Goal: Task Accomplishment & Management: Manage account settings

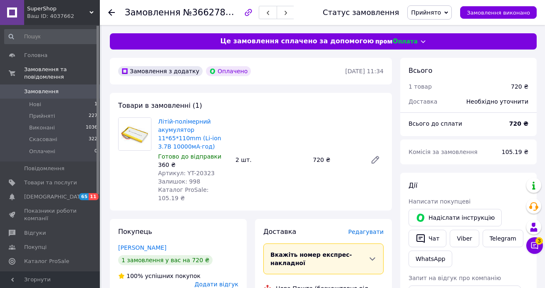
click at [200, 170] on span "Артикул: YT-20323" at bounding box center [186, 173] width 57 height 7
copy span "20323"
click at [201, 170] on span "Артикул: YT-37691" at bounding box center [186, 173] width 57 height 7
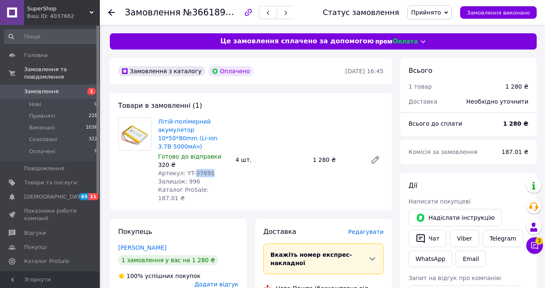
copy span "37691"
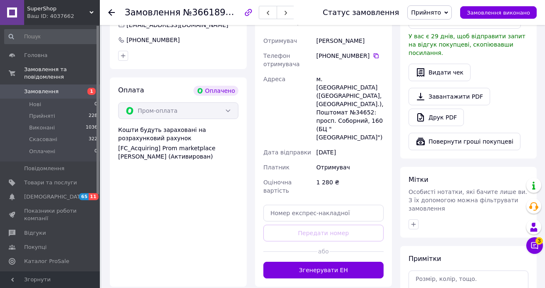
scroll to position [277, 0]
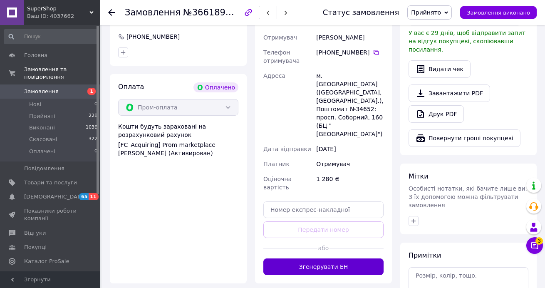
click at [329, 258] on button "Згенерувати ЕН" at bounding box center [323, 266] width 120 height 17
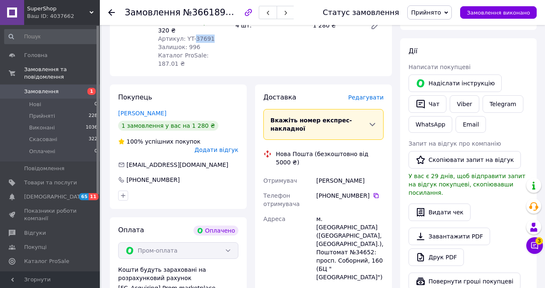
scroll to position [130, 0]
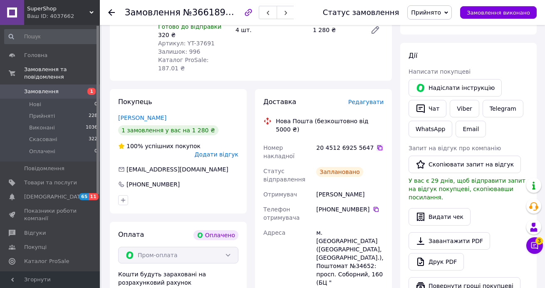
click at [376, 144] on icon at bounding box center [379, 147] width 7 height 7
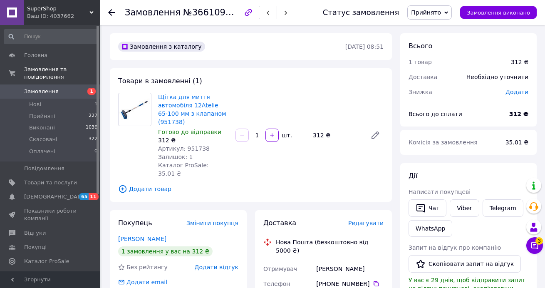
click at [193, 151] on span "Артикул: 951738" at bounding box center [184, 148] width 52 height 7
copy span "951738"
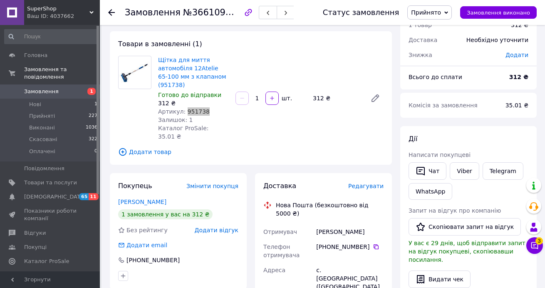
scroll to position [163, 0]
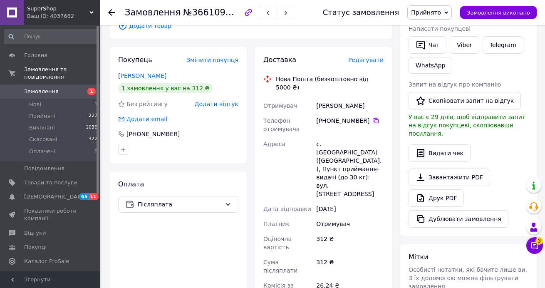
click at [375, 117] on icon at bounding box center [376, 120] width 7 height 7
click at [338, 136] on div "с. Мартинівка (Тернопільська обл.), Пункт приймання-видачі (до 30 кг): вул. Гор…" at bounding box center [349, 168] width 71 height 65
copy div "Мартинівка"
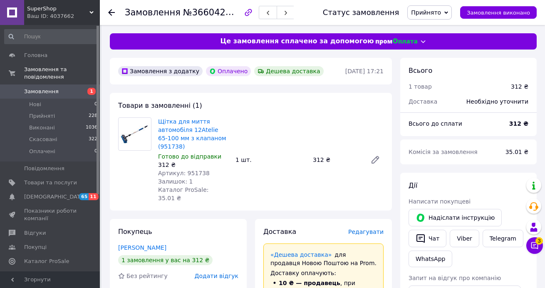
click at [199, 173] on span "Артикул: 951738" at bounding box center [184, 173] width 52 height 7
copy span "951738"
click at [196, 173] on span "Артикул: 951738" at bounding box center [184, 173] width 52 height 7
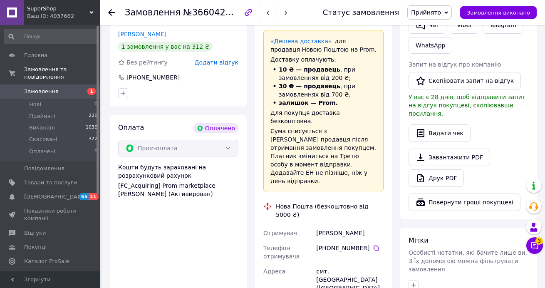
scroll to position [259, 0]
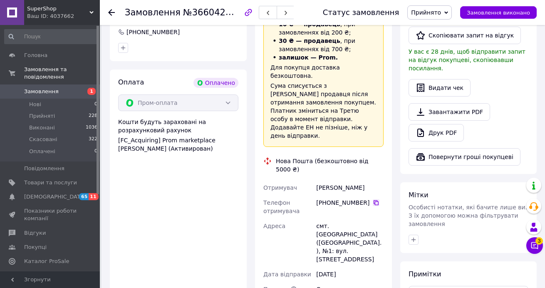
click at [373, 200] on icon at bounding box center [375, 202] width 5 height 5
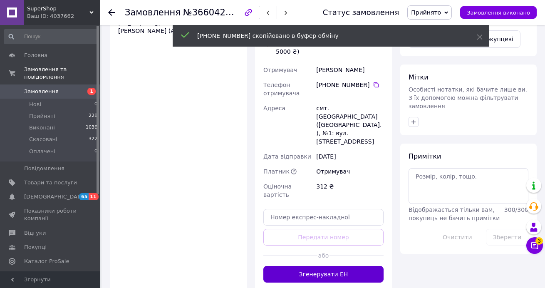
scroll to position [419, 0]
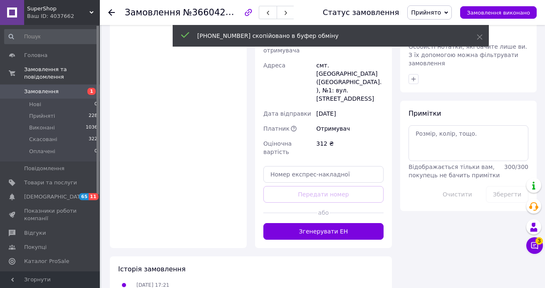
drag, startPoint x: 352, startPoint y: 191, endPoint x: 329, endPoint y: 166, distance: 33.8
click at [352, 223] on button "Згенерувати ЕН" at bounding box center [323, 231] width 120 height 17
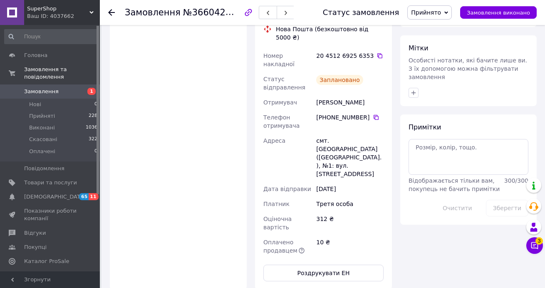
scroll to position [242, 0]
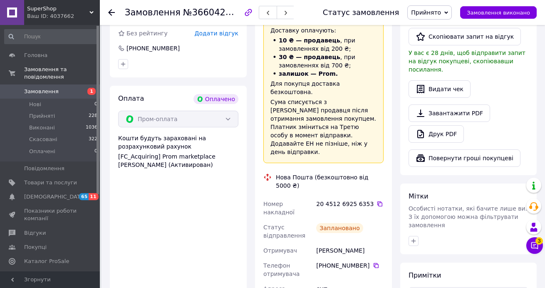
click at [335, 243] on div "[PERSON_NAME]" at bounding box center [349, 250] width 71 height 15
copy div "[PERSON_NAME]"
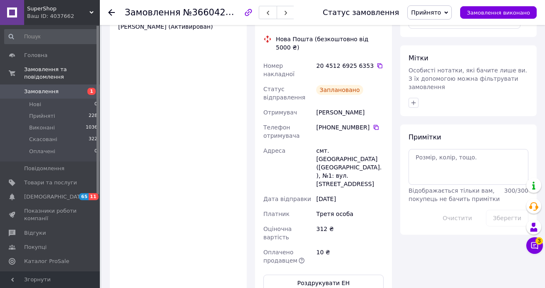
click at [336, 143] on div "смт. [GEOGRAPHIC_DATA] ([GEOGRAPHIC_DATA].), №1: вул. [STREET_ADDRESS]" at bounding box center [349, 167] width 71 height 48
copy div "Маньківка"
click at [343, 274] on button "Роздрукувати ЕН" at bounding box center [323, 282] width 120 height 17
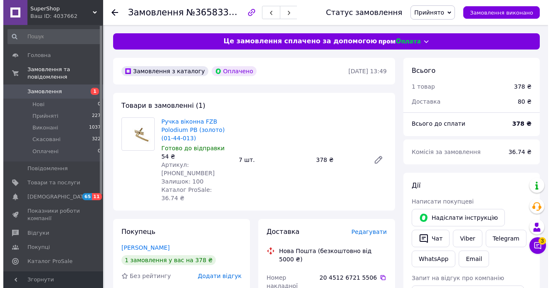
scroll to position [71, 0]
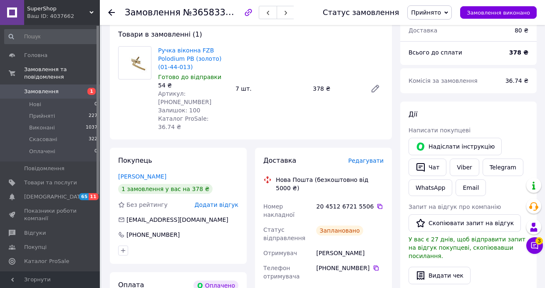
click at [326, 245] on div "Малов Александр" at bounding box center [349, 252] width 71 height 15
copy div "Малов"
click at [360, 157] on span "Редагувати" at bounding box center [365, 160] width 35 height 7
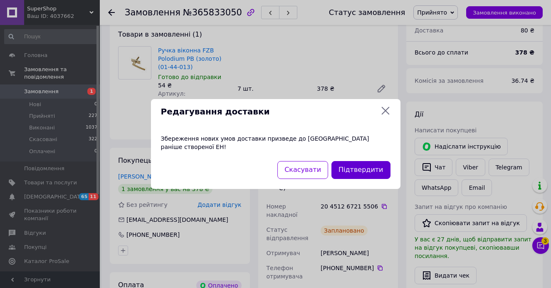
click at [350, 168] on button "Підтвердити" at bounding box center [360, 170] width 59 height 18
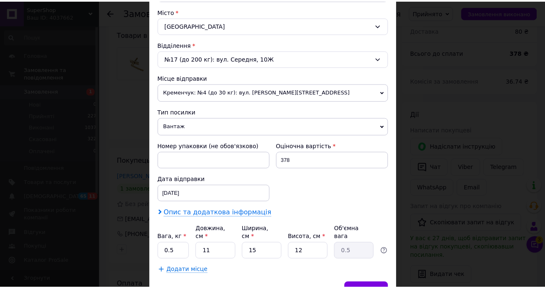
scroll to position [273, 0]
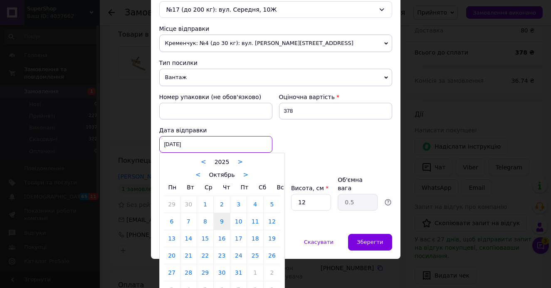
click at [227, 143] on div "09.10.2025 < 2025 > < Октябрь > Пн Вт Ср Чт Пт Сб Вс 29 30 1 2 3 4 5 6 7 8 9 10…" at bounding box center [215, 144] width 113 height 17
click at [271, 224] on link "12" at bounding box center [272, 221] width 16 height 17
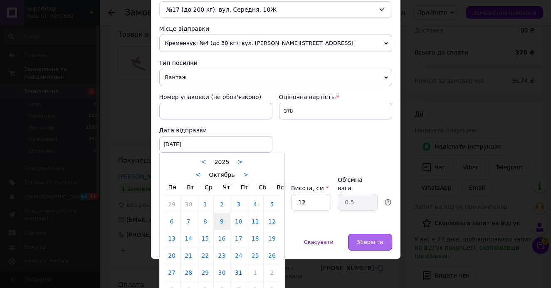
type input "[DATE]"
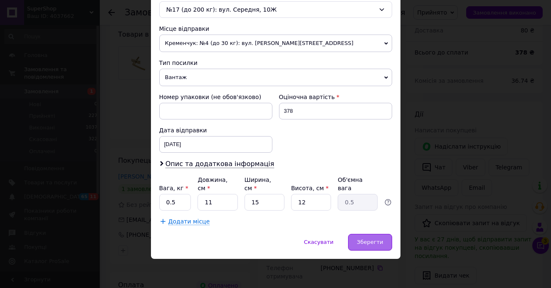
click at [370, 247] on div "Зберегти" at bounding box center [370, 242] width 44 height 17
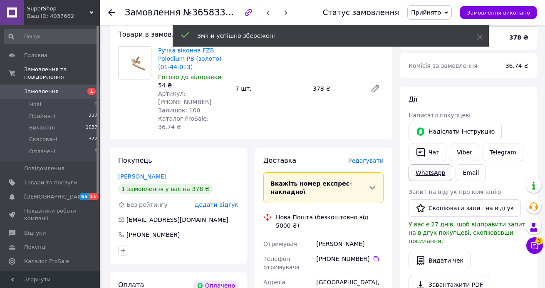
scroll to position [235, 0]
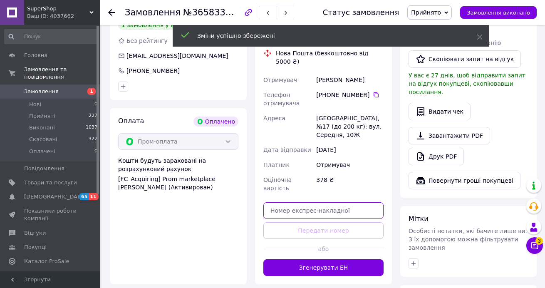
click at [326, 202] on input "text" at bounding box center [323, 210] width 120 height 17
paste input "20451267780735"
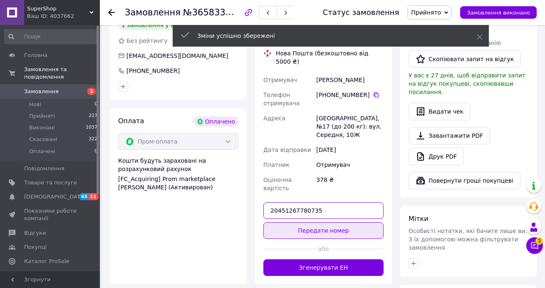
type input "20451267780735"
click at [339, 222] on button "Передати номер" at bounding box center [323, 230] width 120 height 17
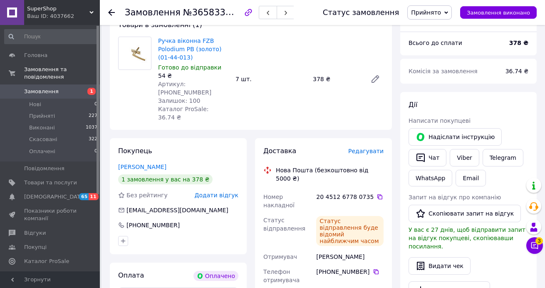
scroll to position [0, 0]
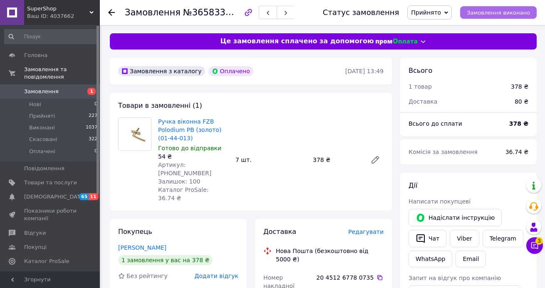
click at [496, 10] on button "Замовлення виконано" at bounding box center [498, 12] width 76 height 12
